Goal: Task Accomplishment & Management: Use online tool/utility

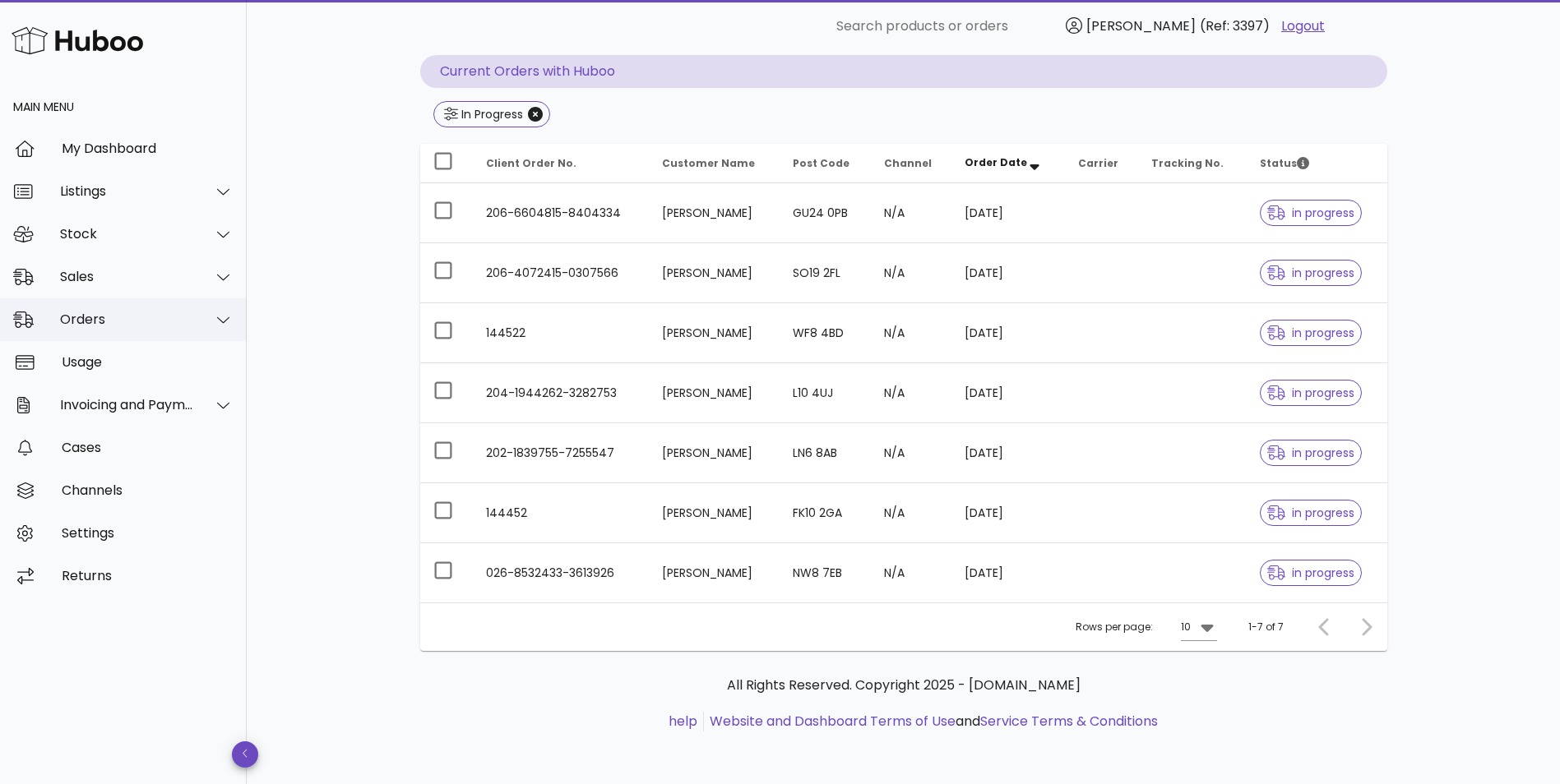
click at [100, 322] on div "Orders" at bounding box center [127, 319] width 134 height 16
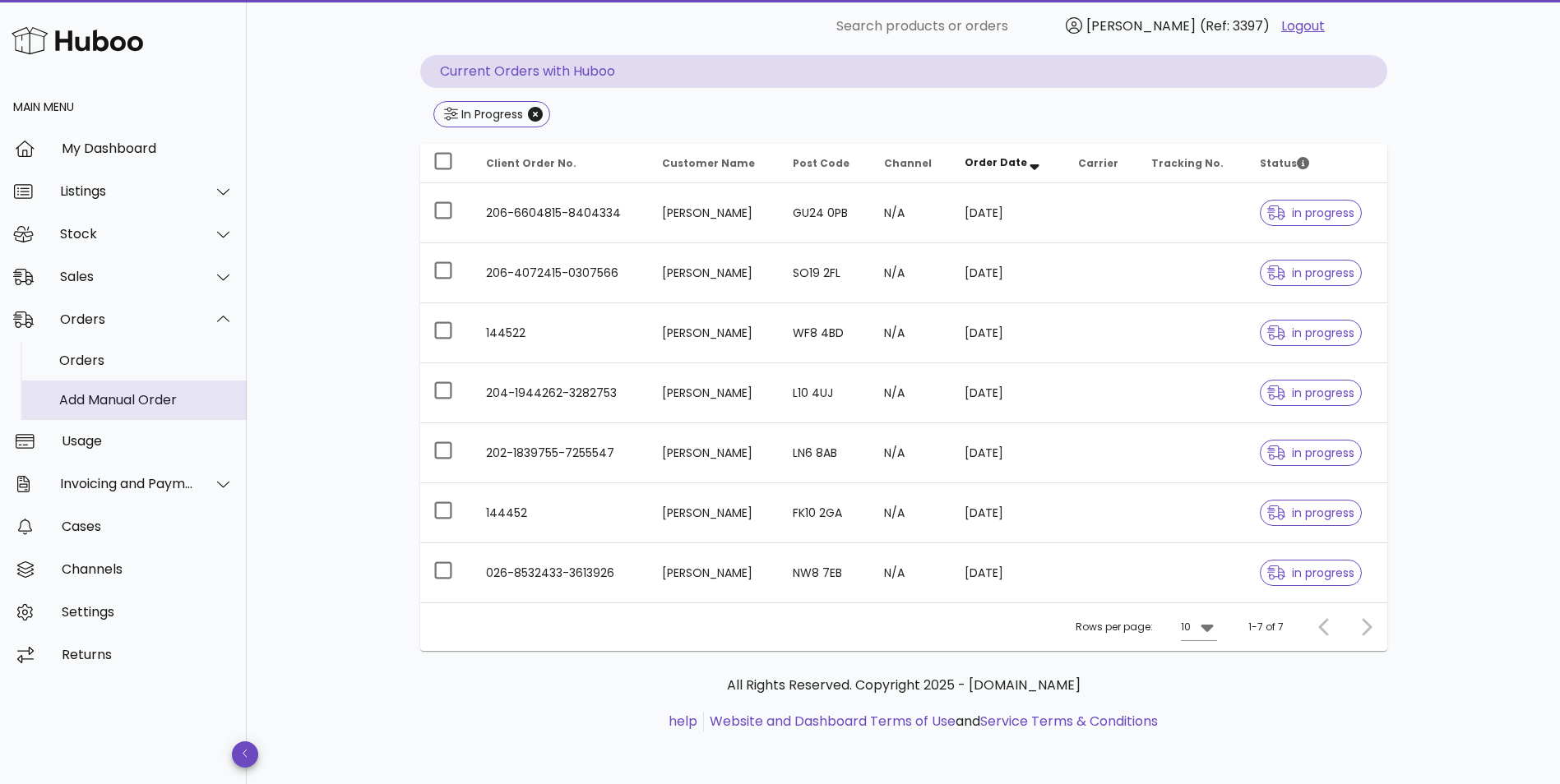
click at [96, 398] on div "Add Manual Order" at bounding box center [146, 399] width 174 height 16
click at [75, 360] on div "Orders" at bounding box center [146, 360] width 174 height 16
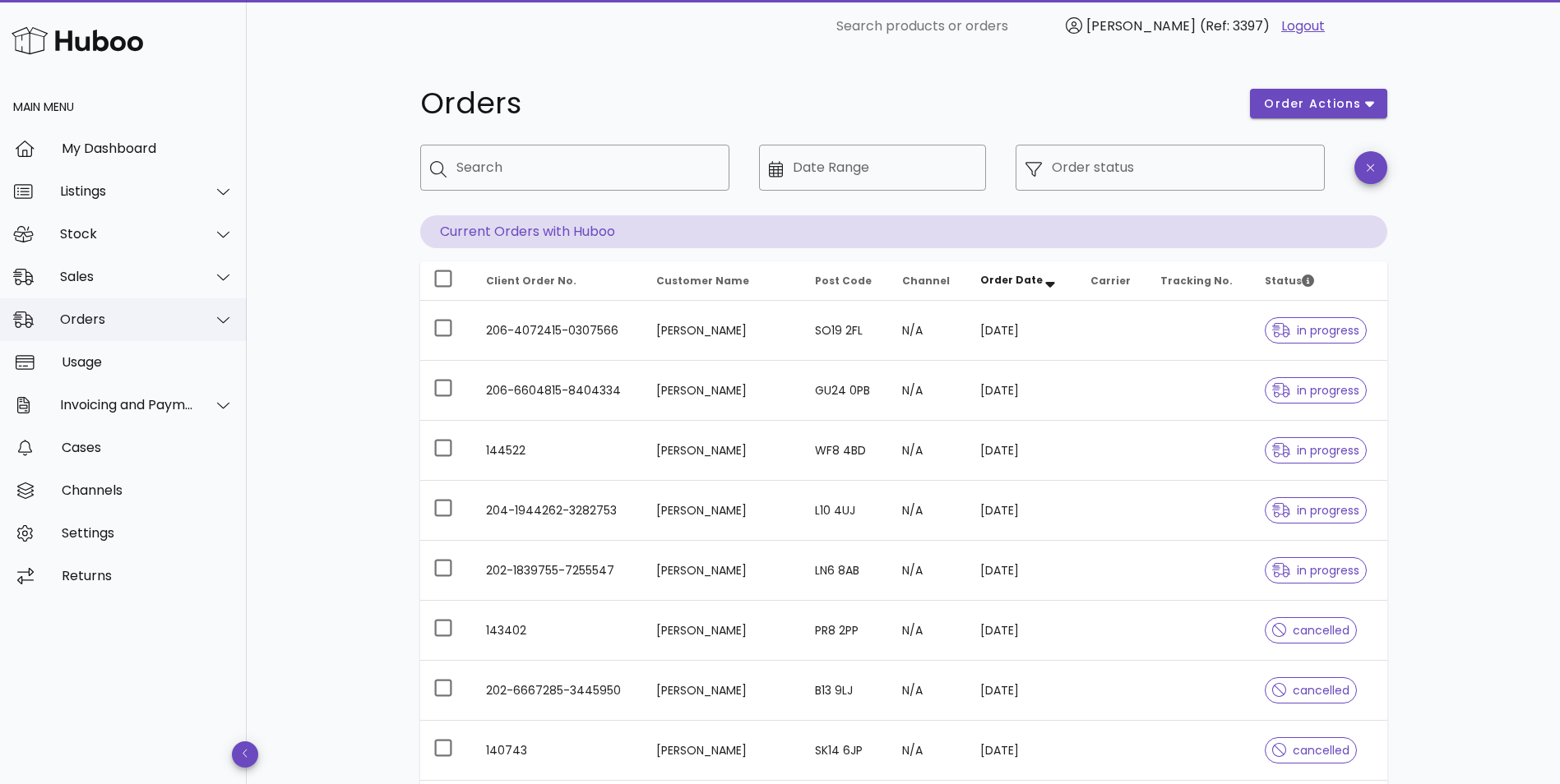
click at [179, 327] on div "Orders" at bounding box center [127, 319] width 134 height 16
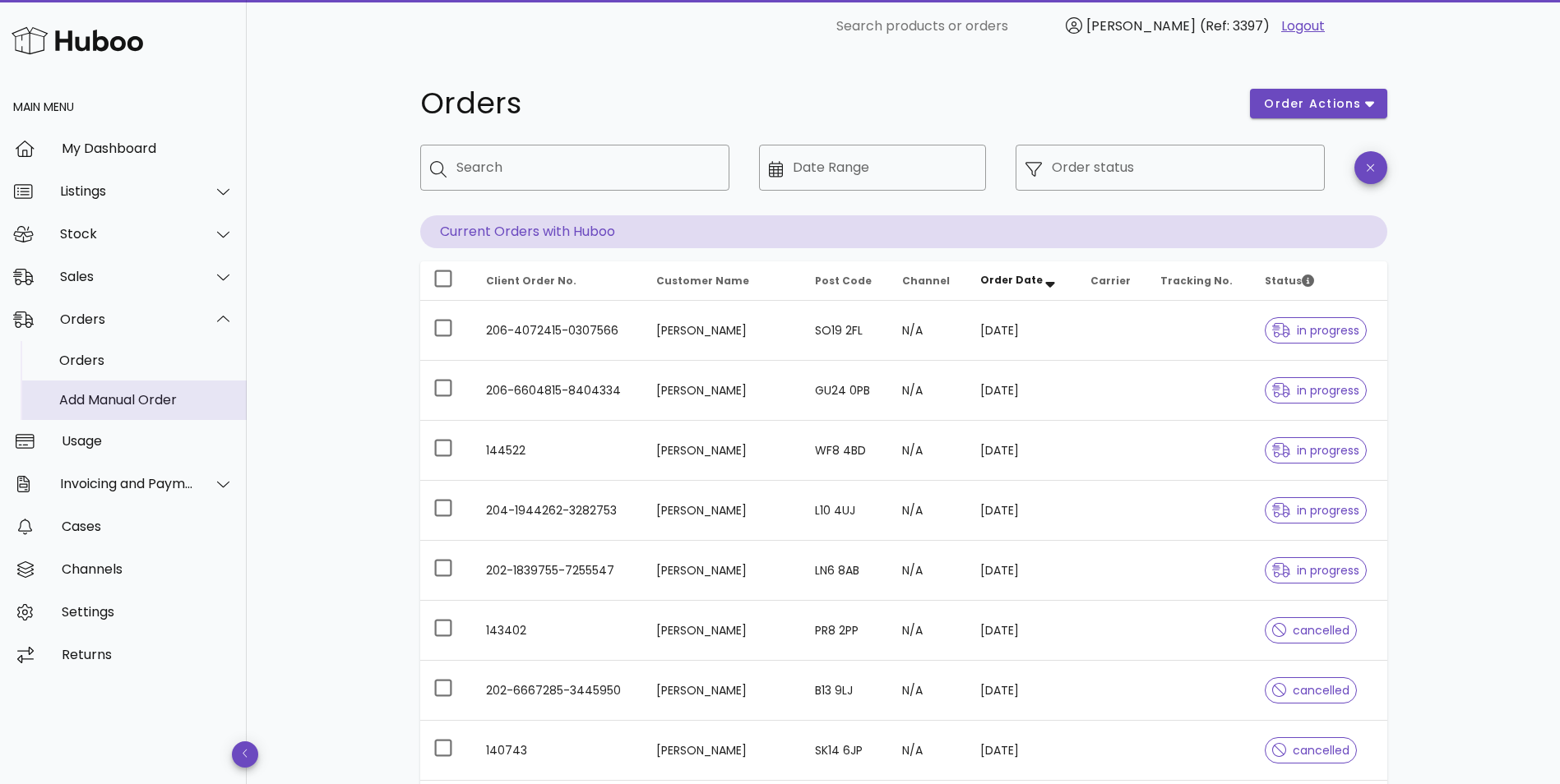
click at [159, 405] on div "Add Manual Order" at bounding box center [146, 399] width 174 height 16
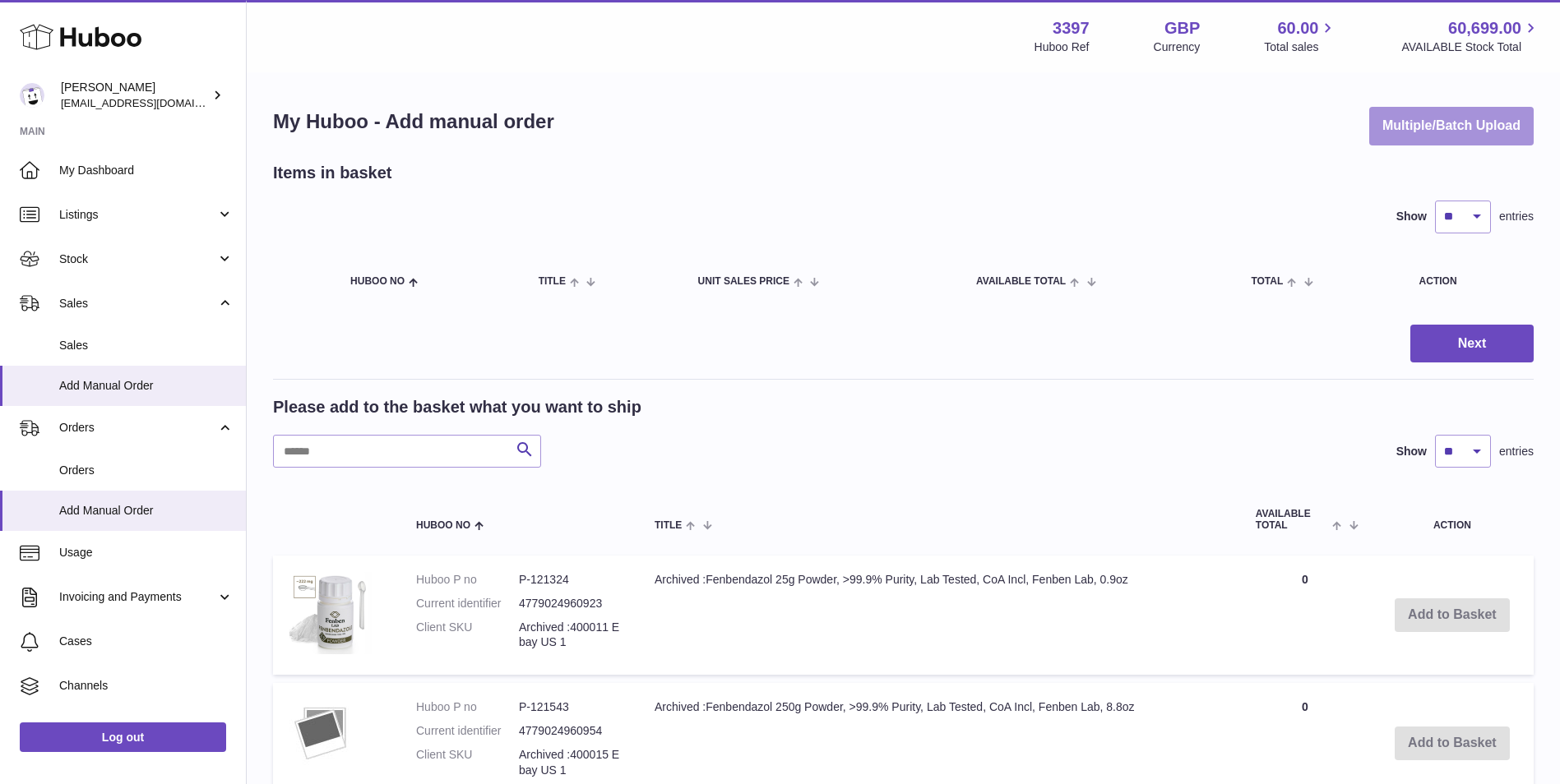
click at [1413, 120] on button "Multiple/Batch Upload" at bounding box center [1451, 126] width 164 height 39
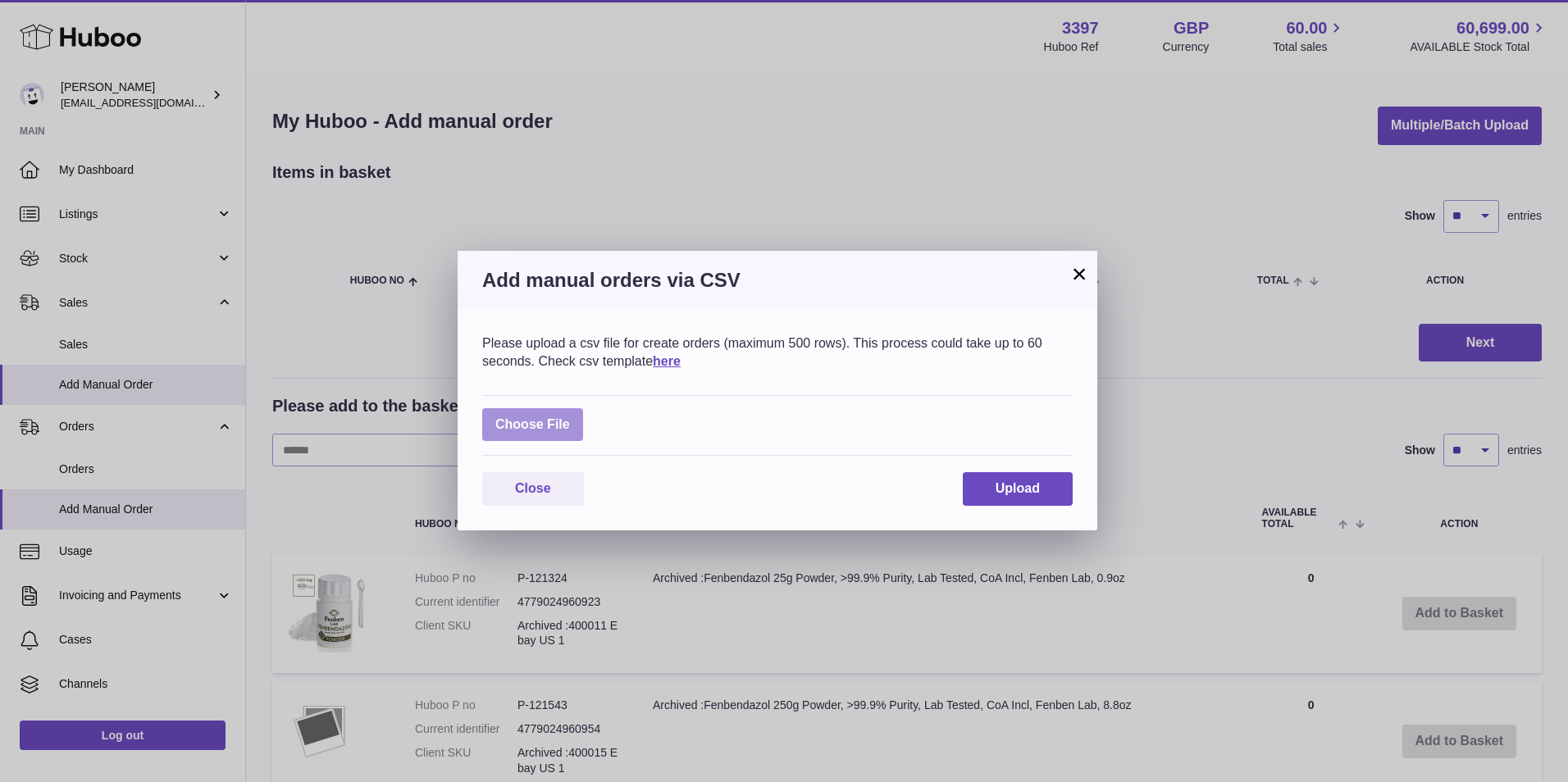
click at [531, 420] on label at bounding box center [532, 425] width 101 height 33
click at [570, 418] on input "file" at bounding box center [570, 417] width 1 height 1
type input "**********"
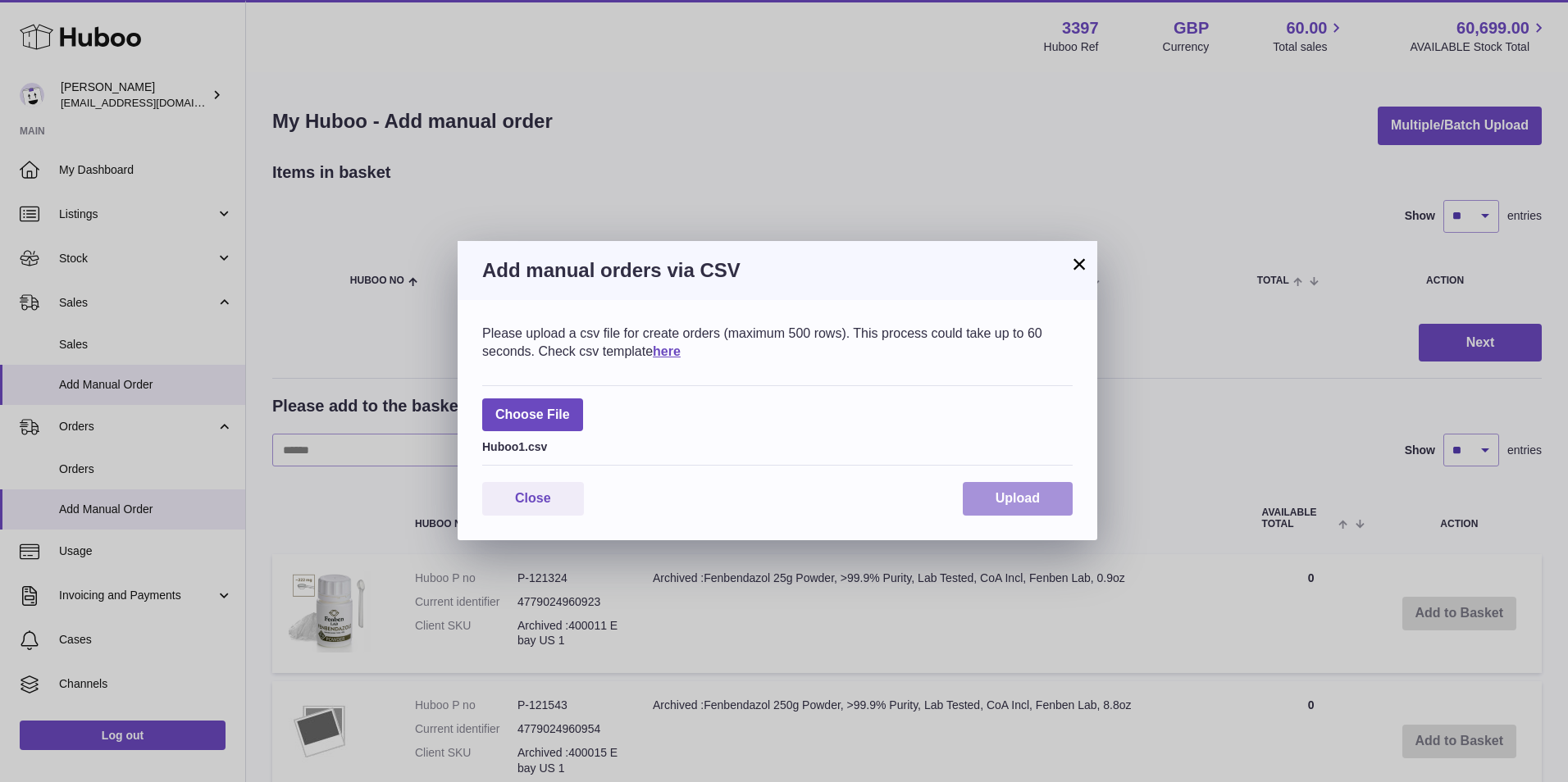
click at [997, 499] on span "Upload" at bounding box center [1017, 497] width 44 height 14
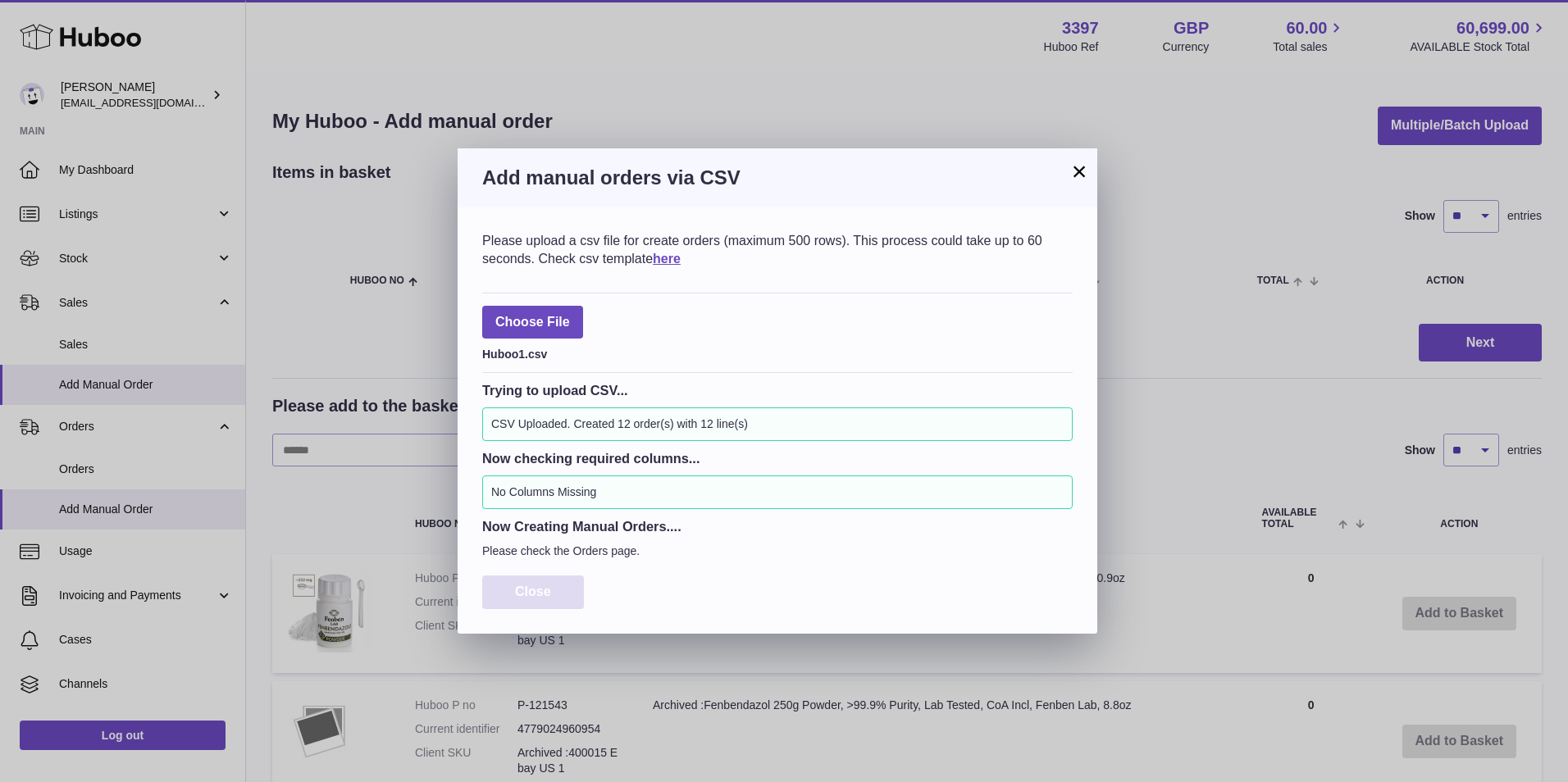
click at [537, 583] on button "Close" at bounding box center [533, 593] width 102 height 33
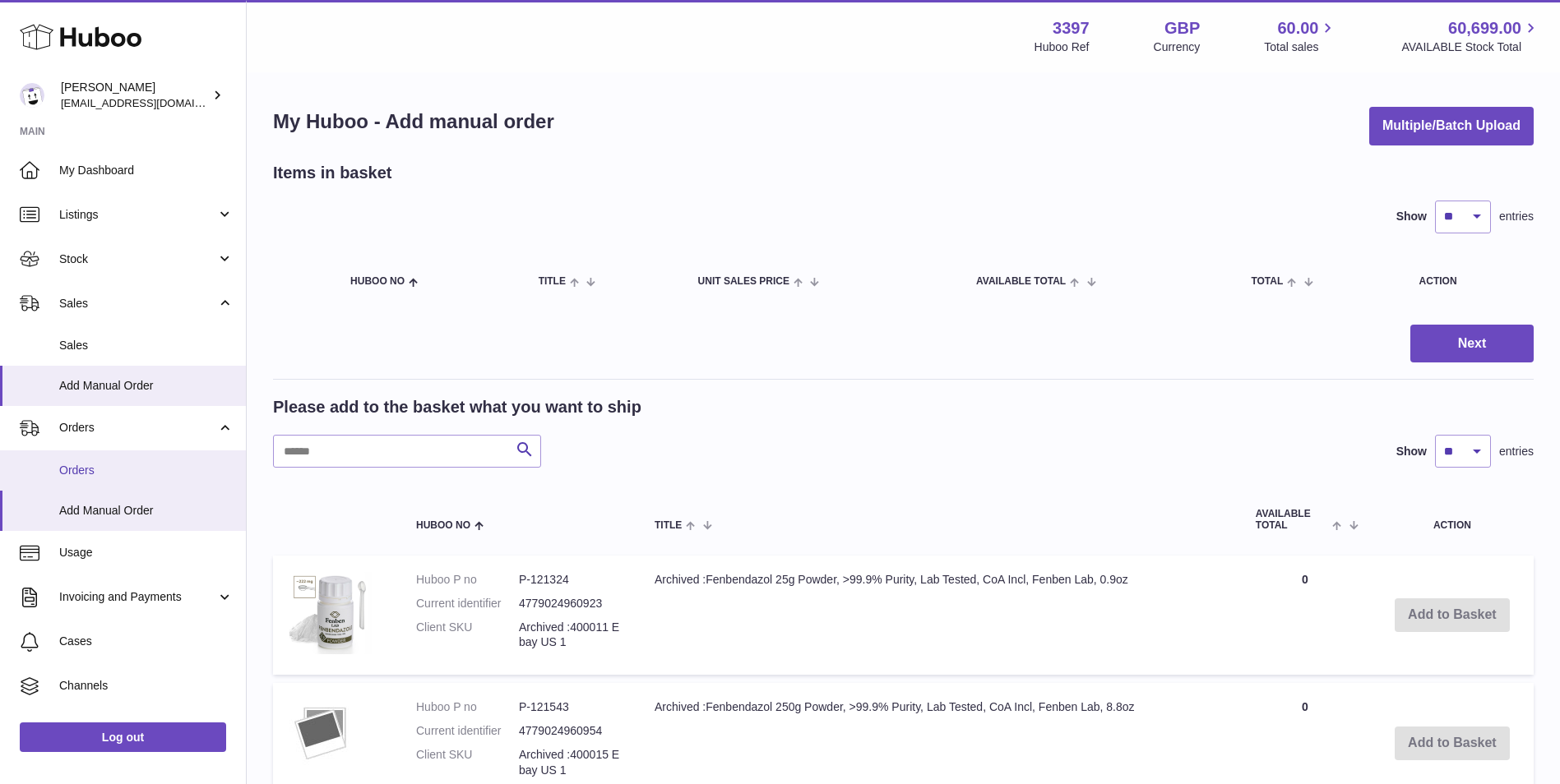
drag, startPoint x: 143, startPoint y: 471, endPoint x: 147, endPoint y: 483, distance: 12.6
click at [143, 471] on span "Orders" at bounding box center [146, 471] width 174 height 16
